Goal: Communication & Community: Ask a question

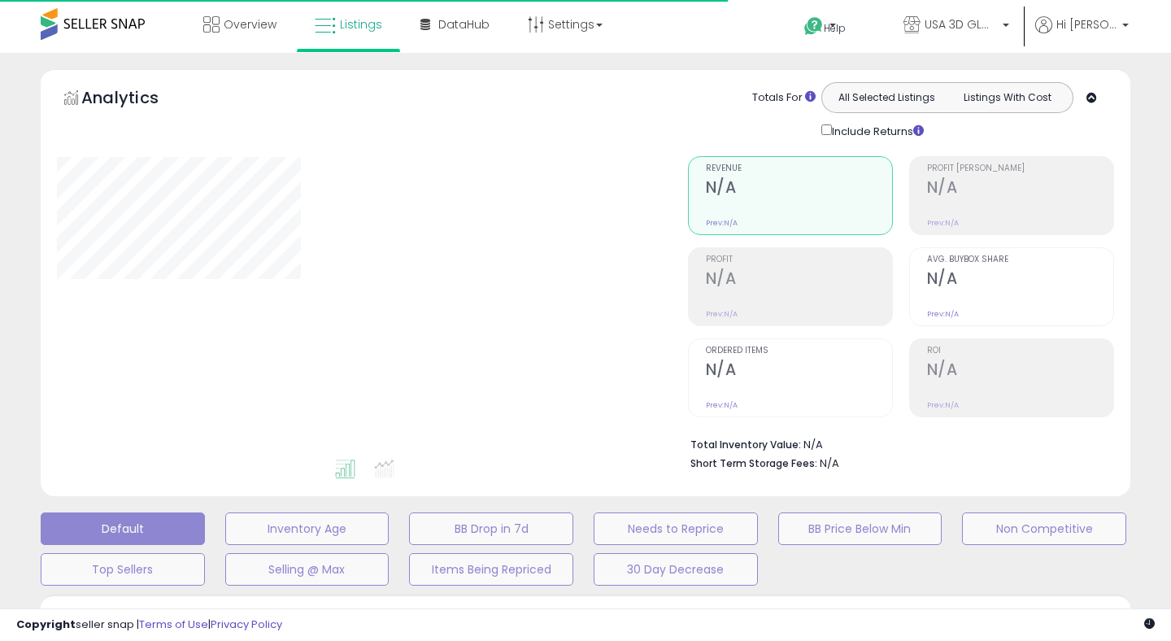
type input "**********"
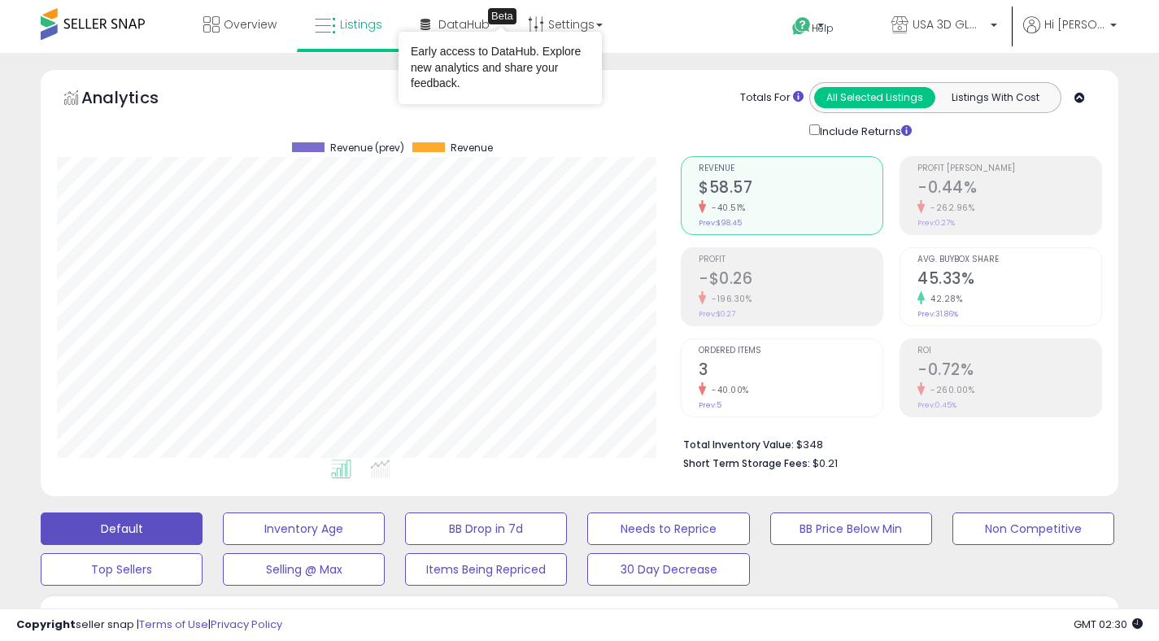
scroll to position [333, 624]
click at [833, 31] on span "Help" at bounding box center [823, 28] width 22 height 14
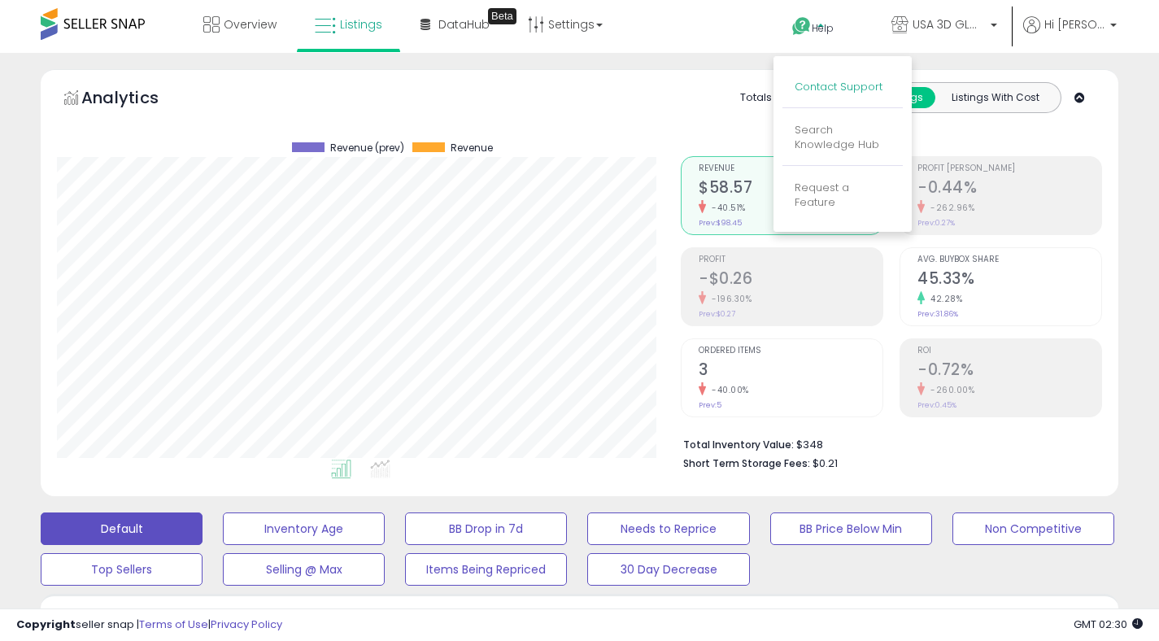
click at [856, 92] on link "Contact Support" at bounding box center [839, 86] width 88 height 15
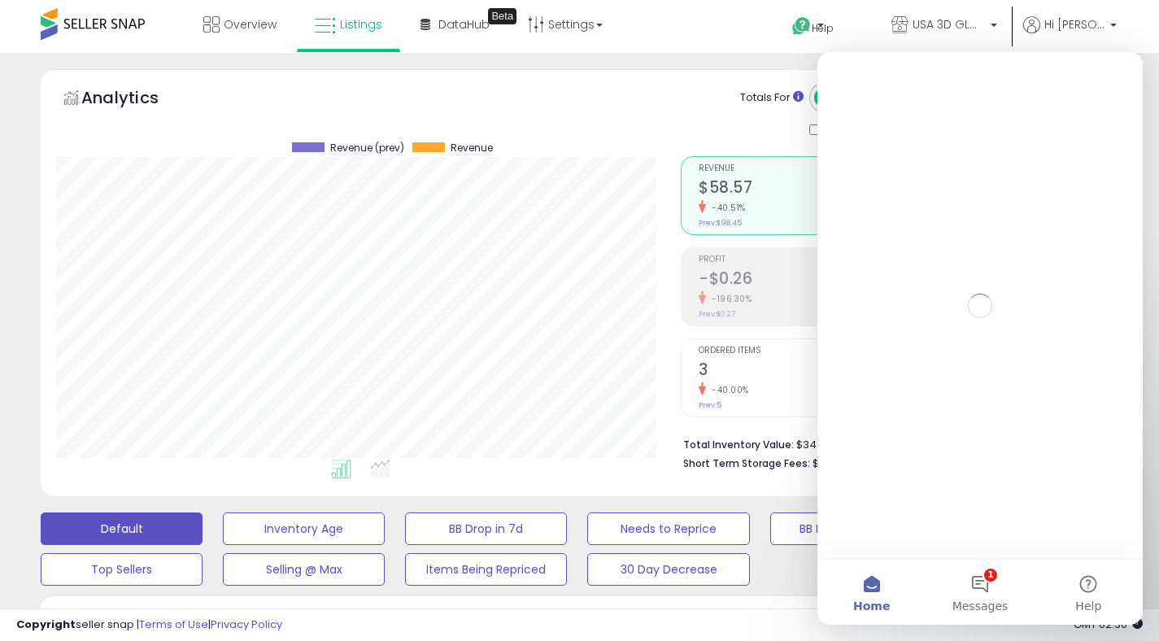
scroll to position [0, 0]
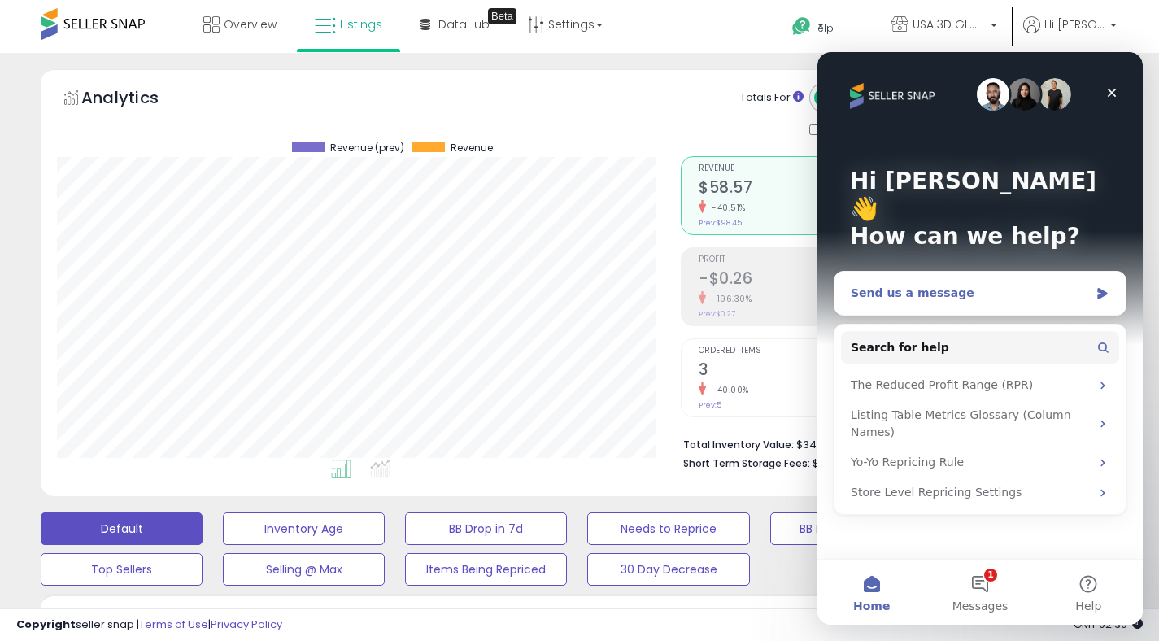
click at [969, 285] on div "Send us a message" at bounding box center [970, 293] width 238 height 17
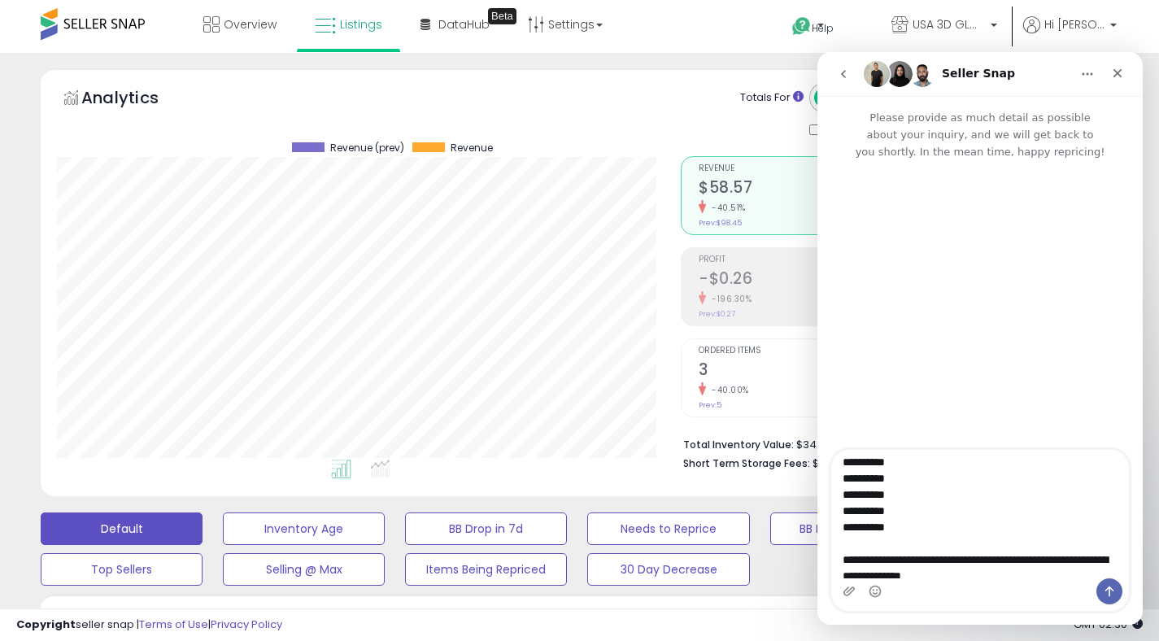
scroll to position [355, 0]
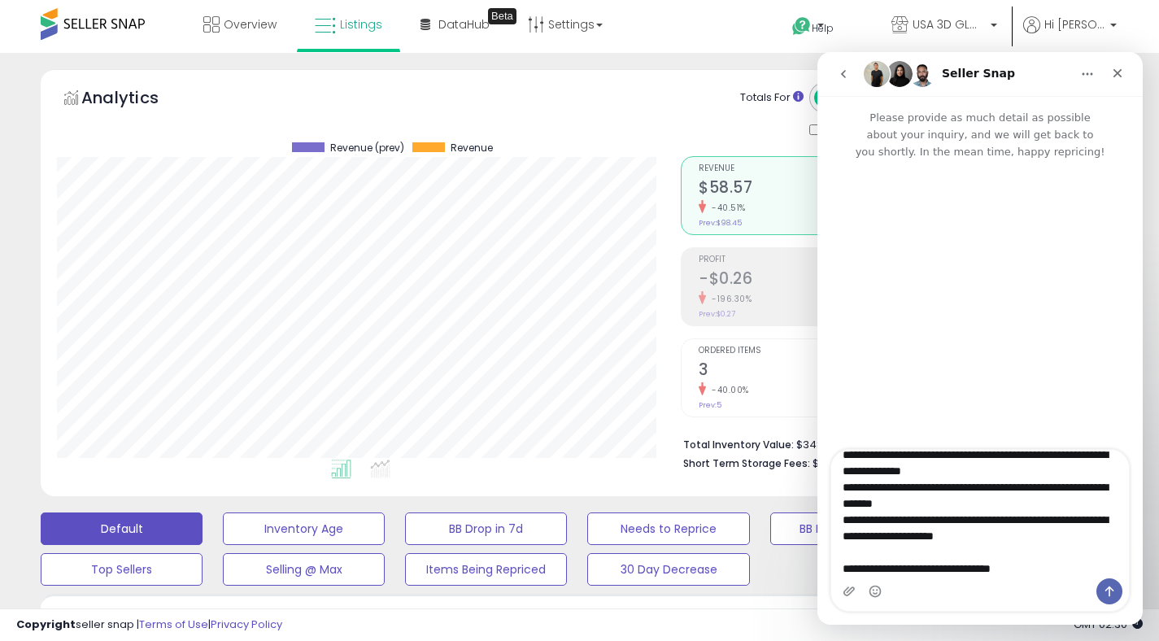
type textarea "**********"
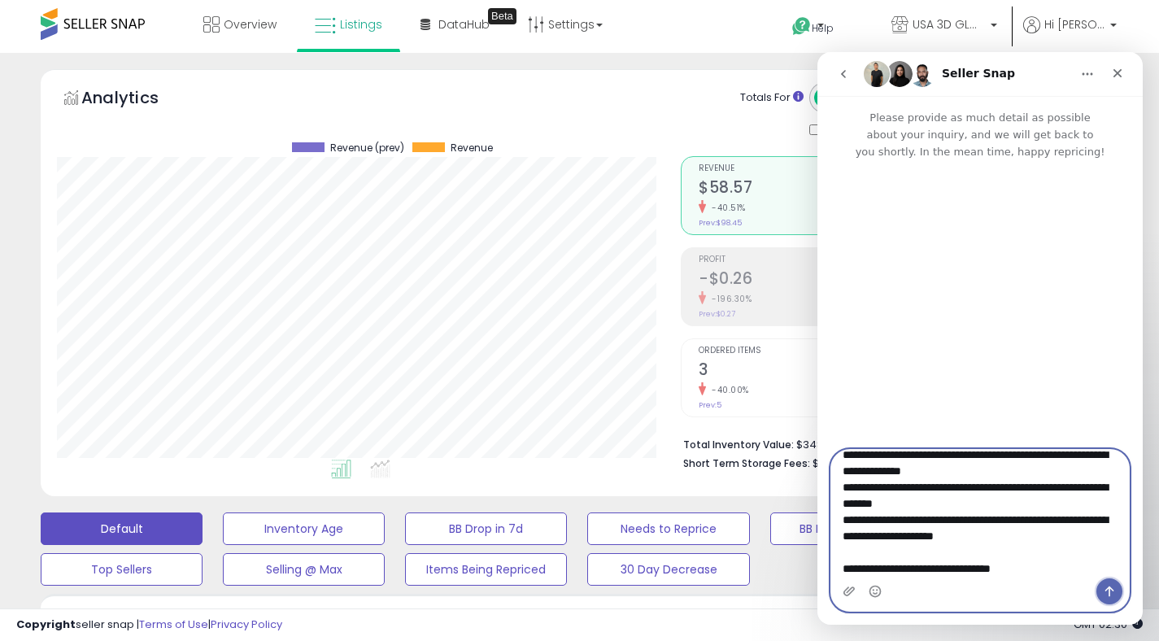
click at [1104, 594] on icon "Send a message…" at bounding box center [1109, 591] width 13 height 13
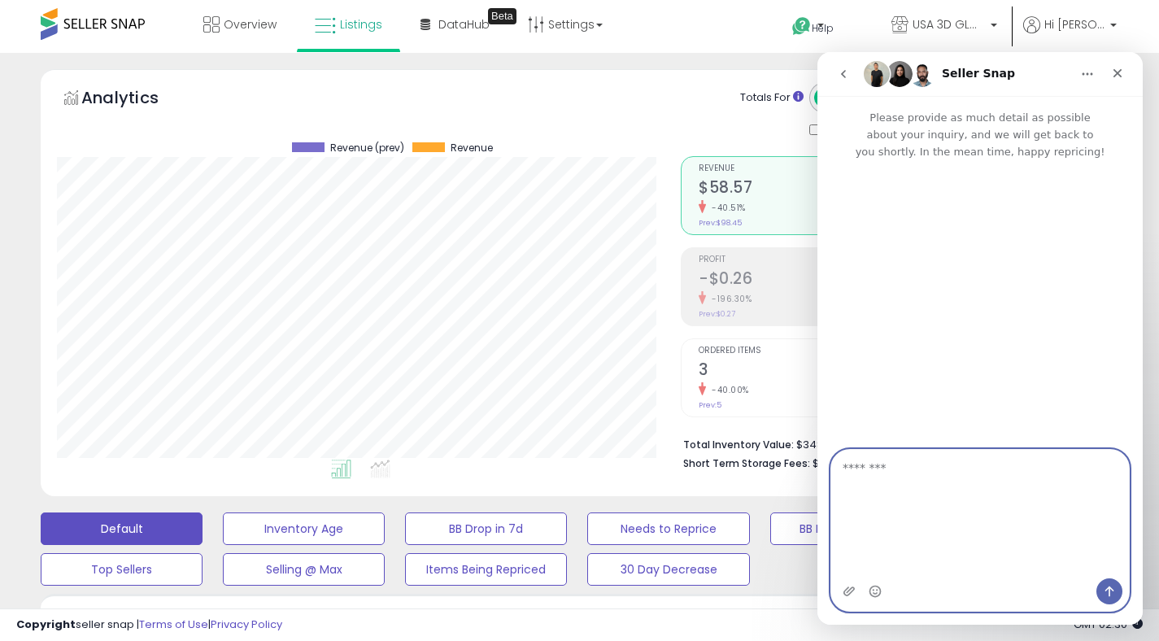
scroll to position [0, 0]
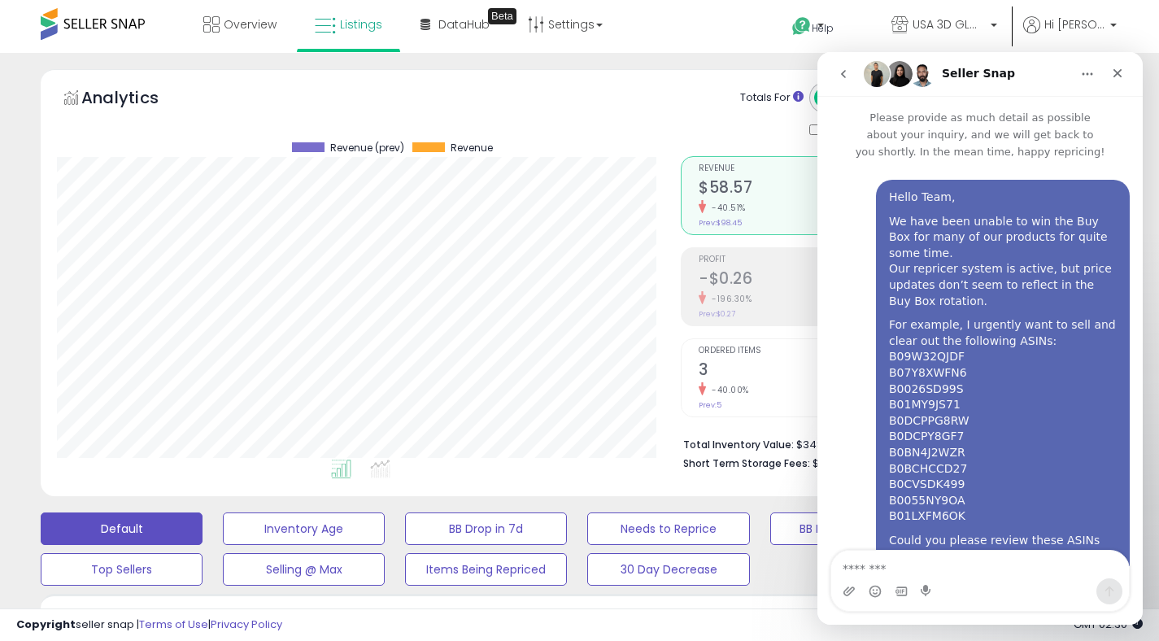
click at [895, 83] on img "Intercom messenger" at bounding box center [899, 74] width 26 height 26
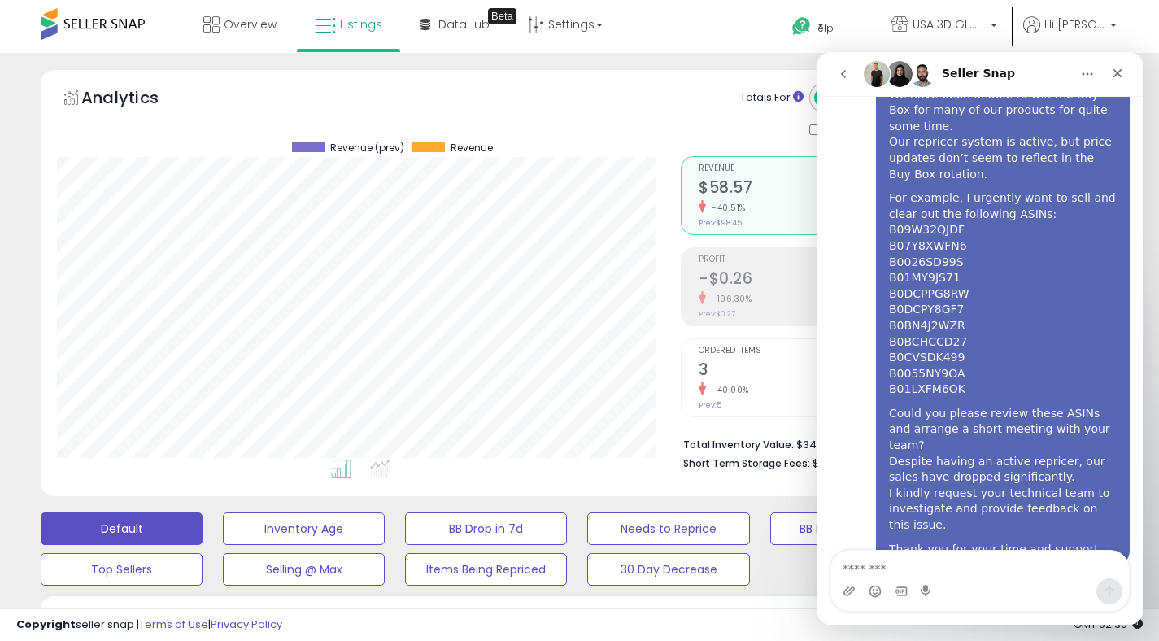
scroll to position [145, 0]
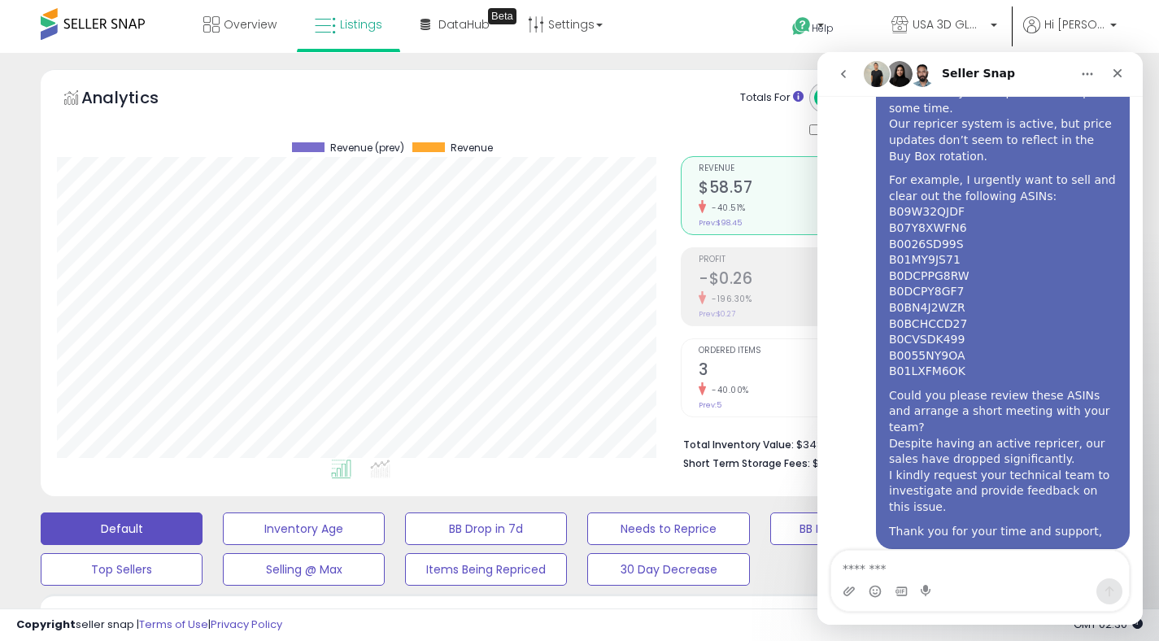
click at [903, 72] on img "Intercom messenger" at bounding box center [899, 74] width 26 height 26
click at [1082, 77] on icon "Home" at bounding box center [1087, 73] width 13 height 13
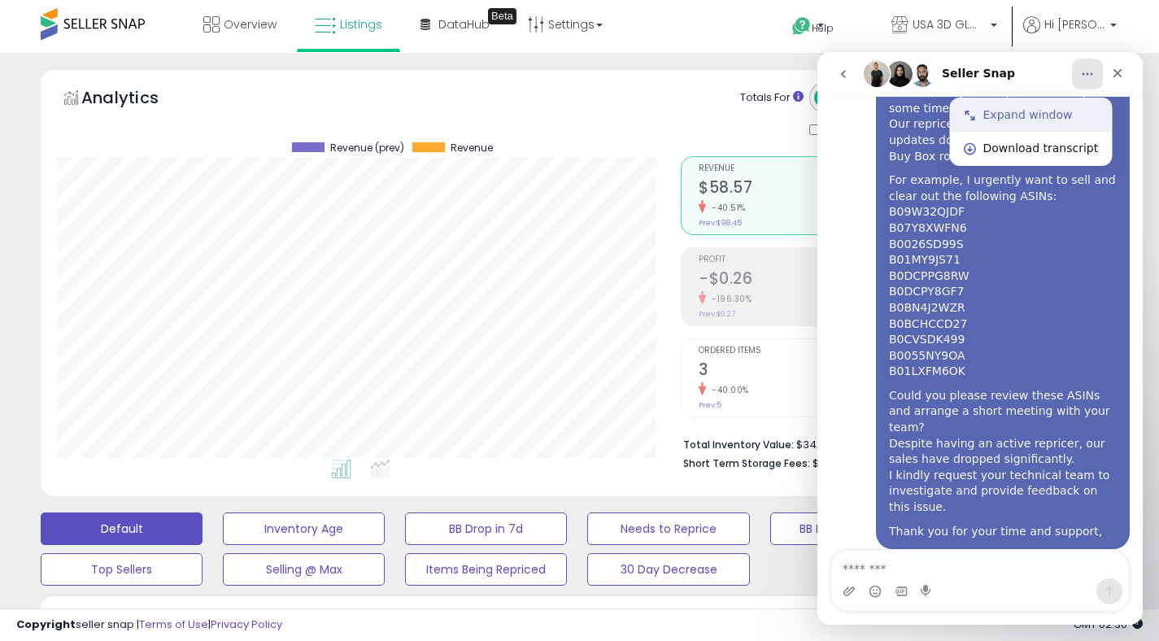
click at [1004, 118] on div "Expand window" at bounding box center [1040, 115] width 115 height 17
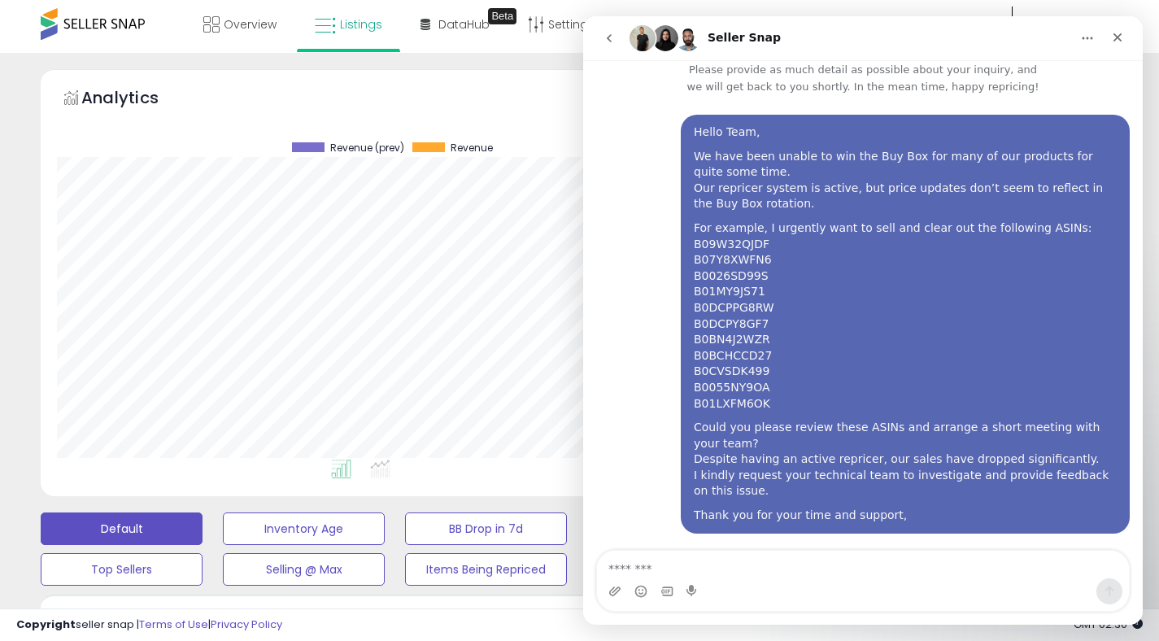
scroll to position [12, 0]
click at [668, 40] on img "Intercom messenger" at bounding box center [665, 38] width 26 height 26
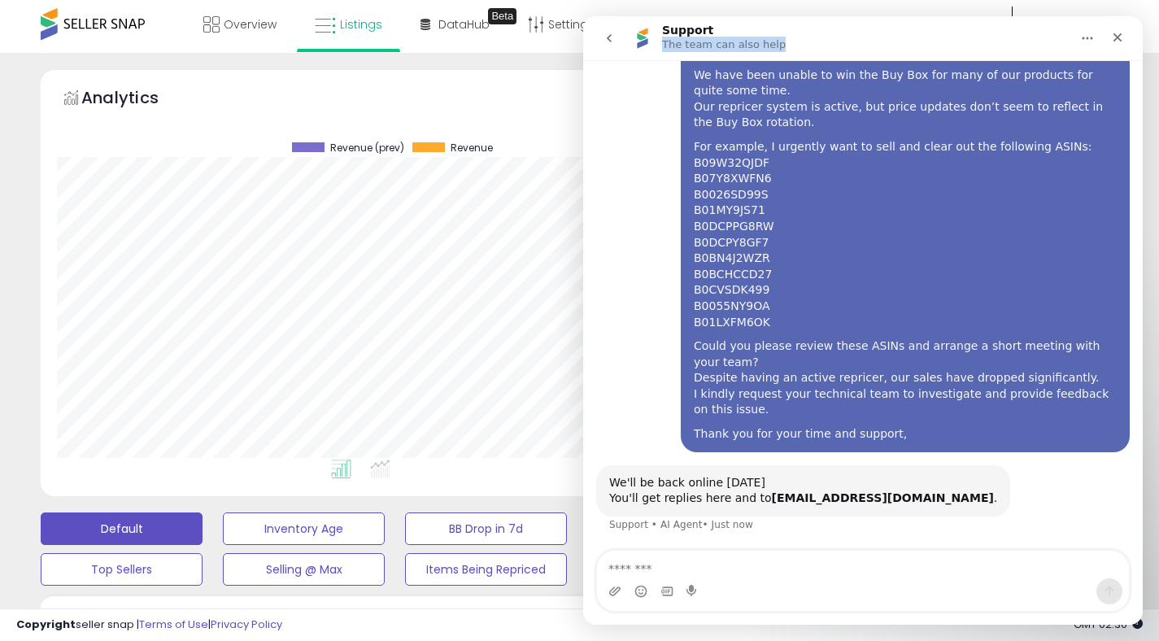
click at [668, 40] on p "The team can also help" at bounding box center [724, 45] width 124 height 16
click at [1114, 38] on icon "Close" at bounding box center [1117, 37] width 13 height 13
